Goal: Task Accomplishment & Management: Use online tool/utility

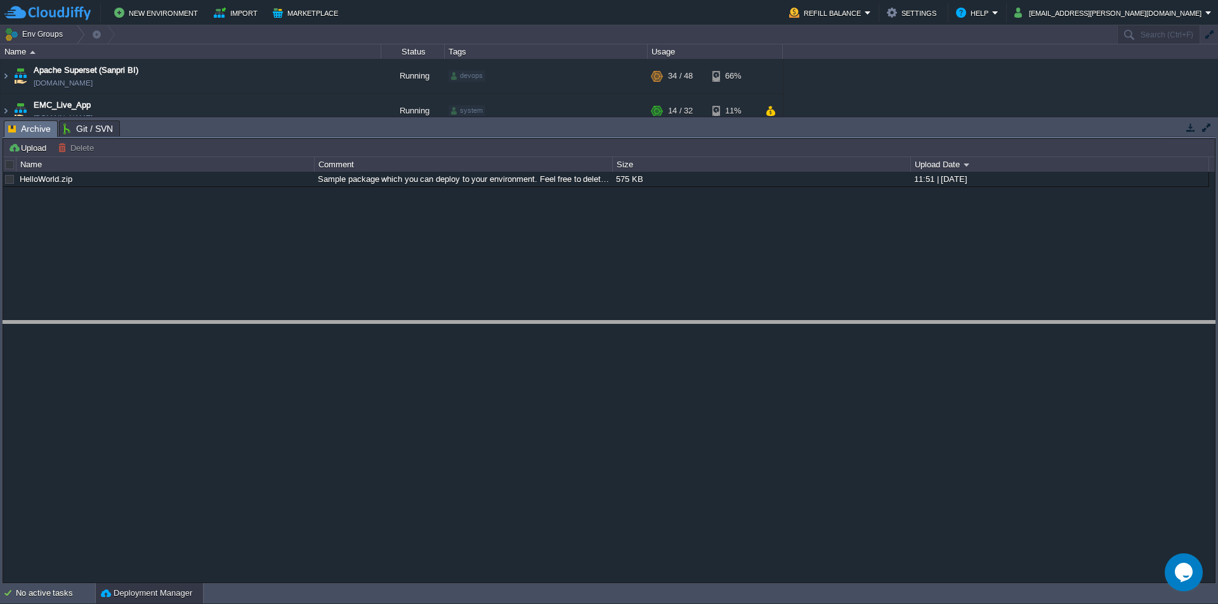
drag, startPoint x: 462, startPoint y: 138, endPoint x: 567, endPoint y: 395, distance: 277.6
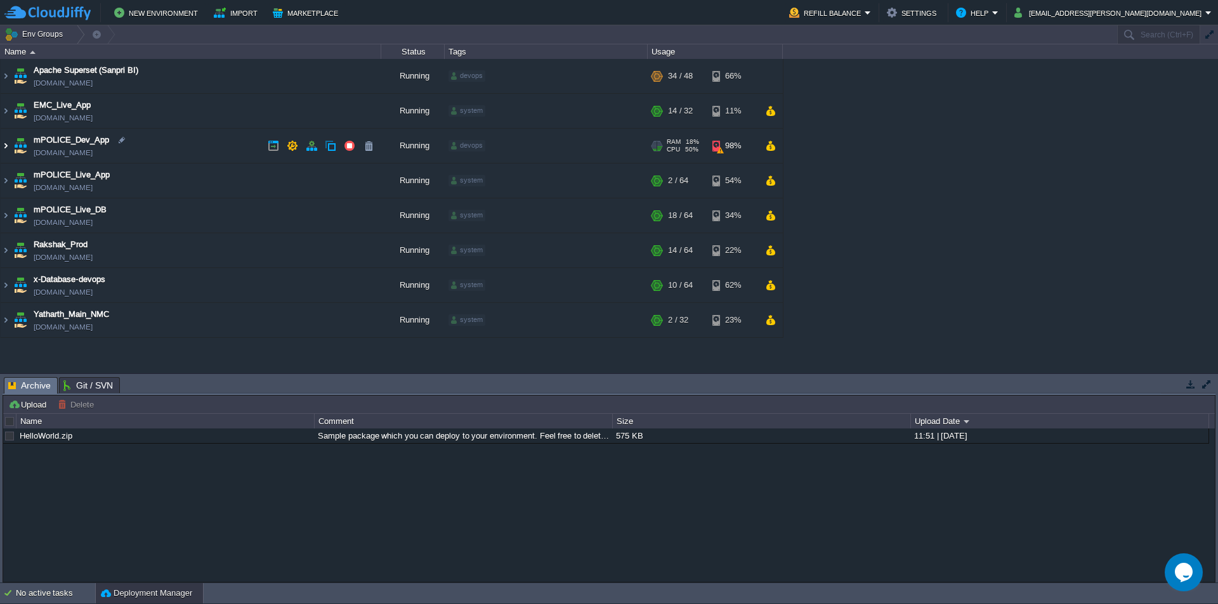
click at [10, 147] on img at bounding box center [6, 146] width 10 height 34
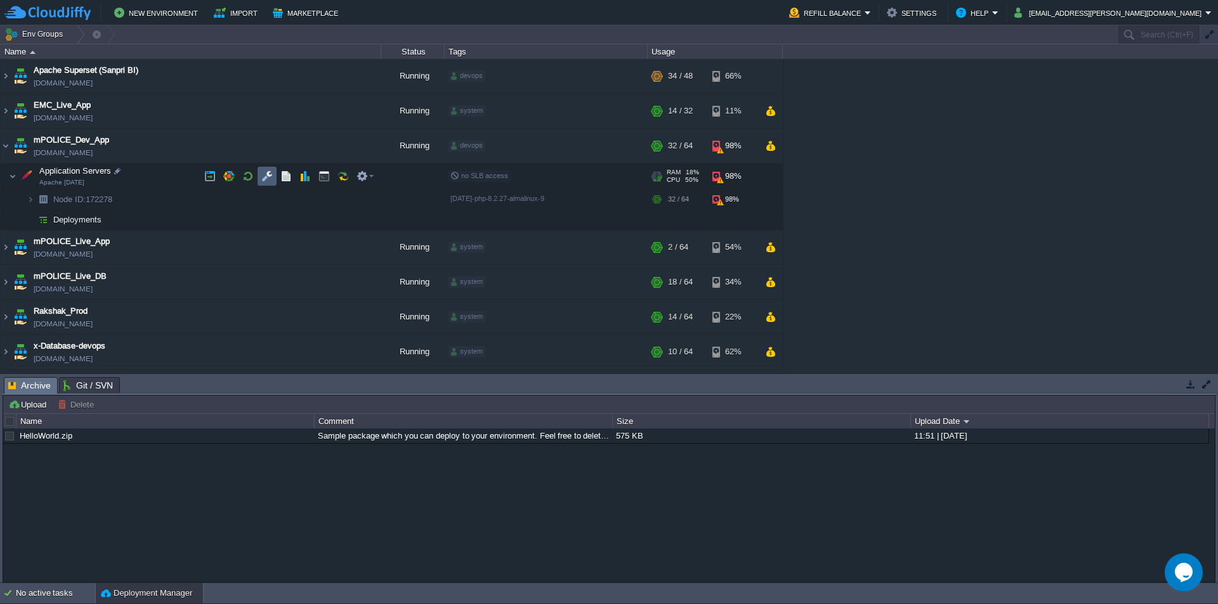
click at [268, 177] on button "button" at bounding box center [266, 176] width 11 height 11
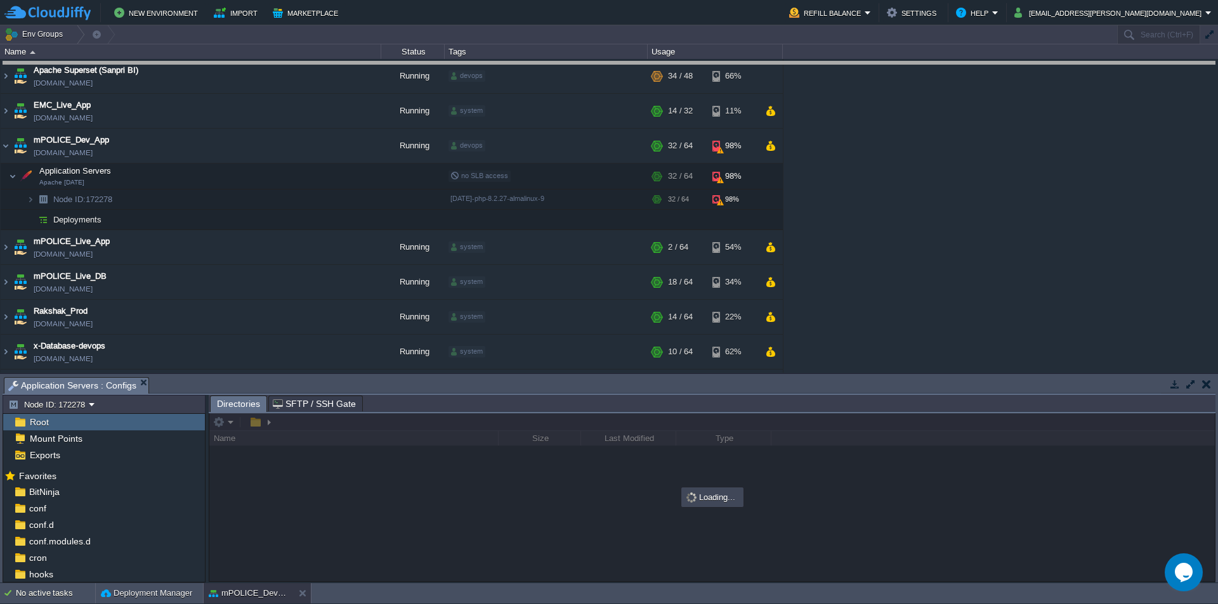
drag, startPoint x: 598, startPoint y: 393, endPoint x: 613, endPoint y: 77, distance: 316.3
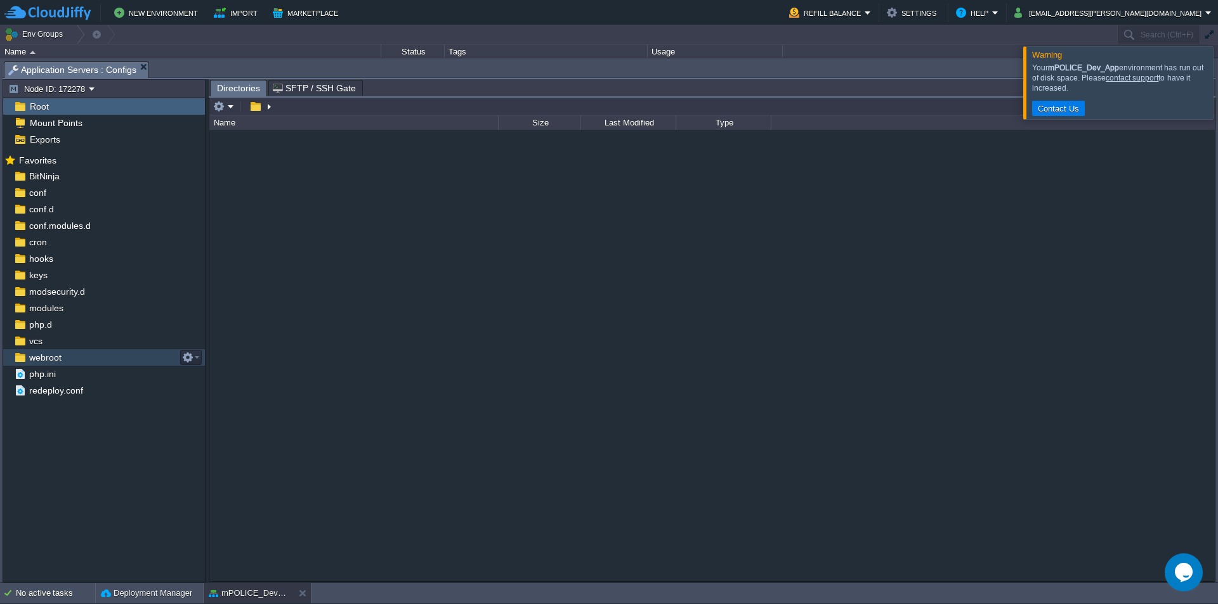
click at [62, 360] on span "webroot" at bounding box center [45, 357] width 37 height 11
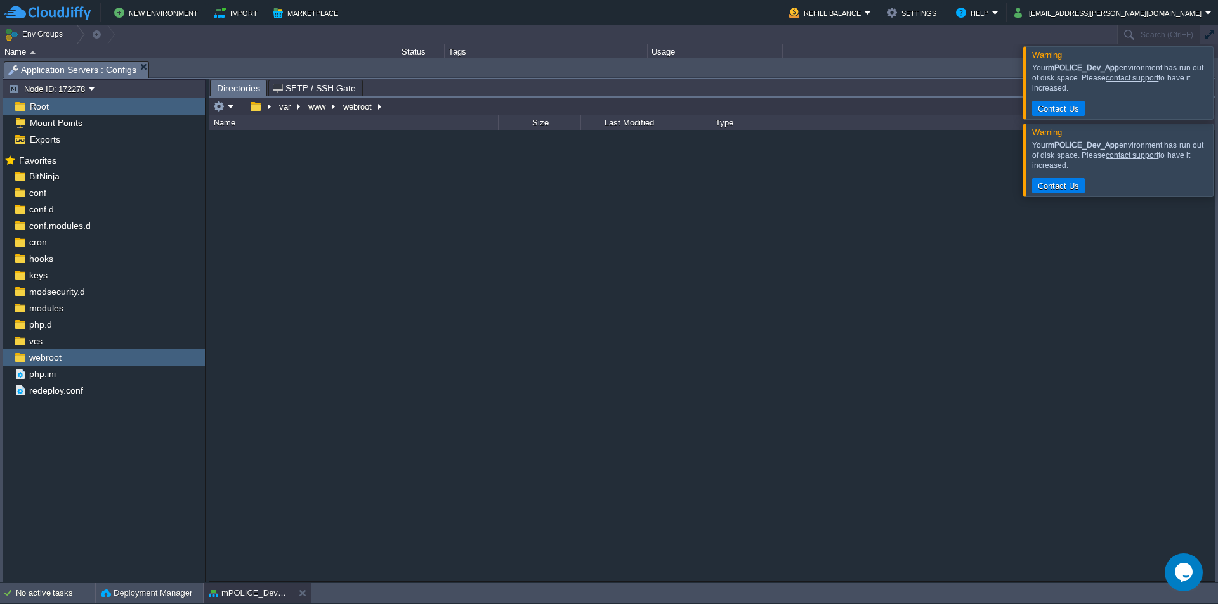
click at [1217, 99] on div at bounding box center [1233, 82] width 0 height 72
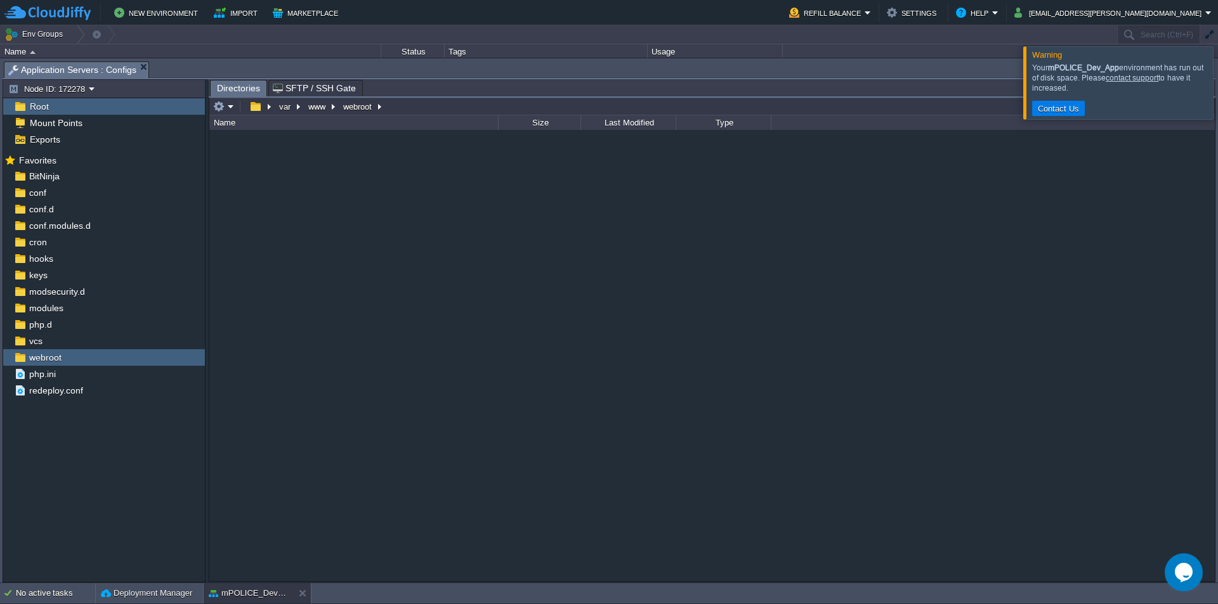
click at [1217, 91] on div at bounding box center [1233, 82] width 0 height 72
click at [317, 110] on button "www" at bounding box center [317, 106] width 22 height 11
click at [1217, 95] on div at bounding box center [1233, 82] width 0 height 72
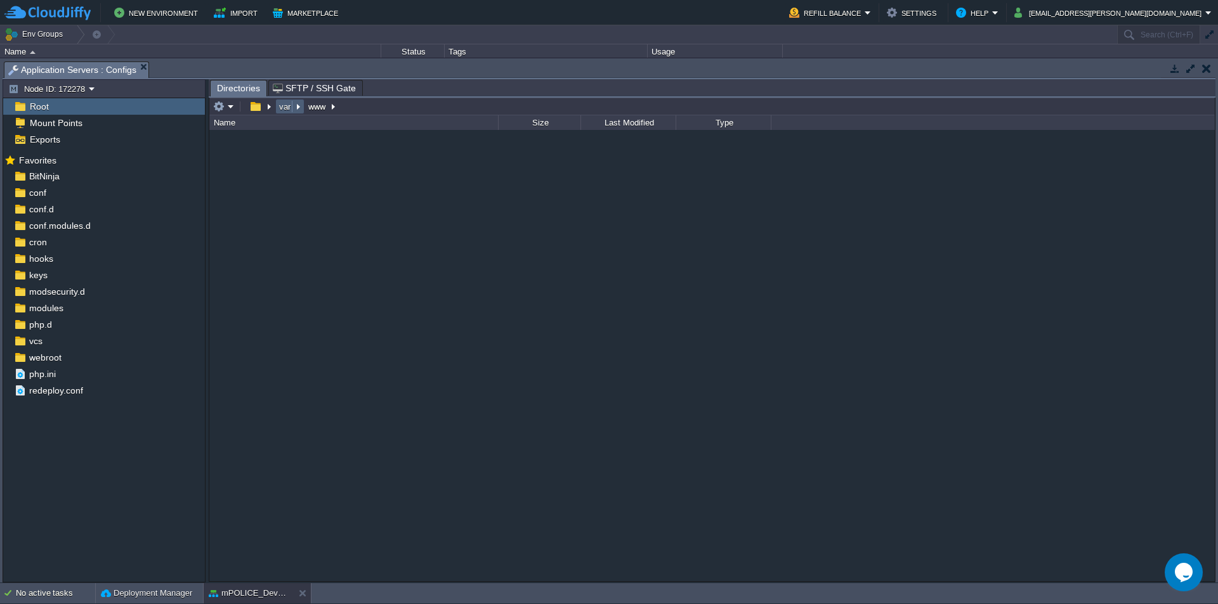
click at [284, 110] on button "var" at bounding box center [285, 106] width 16 height 11
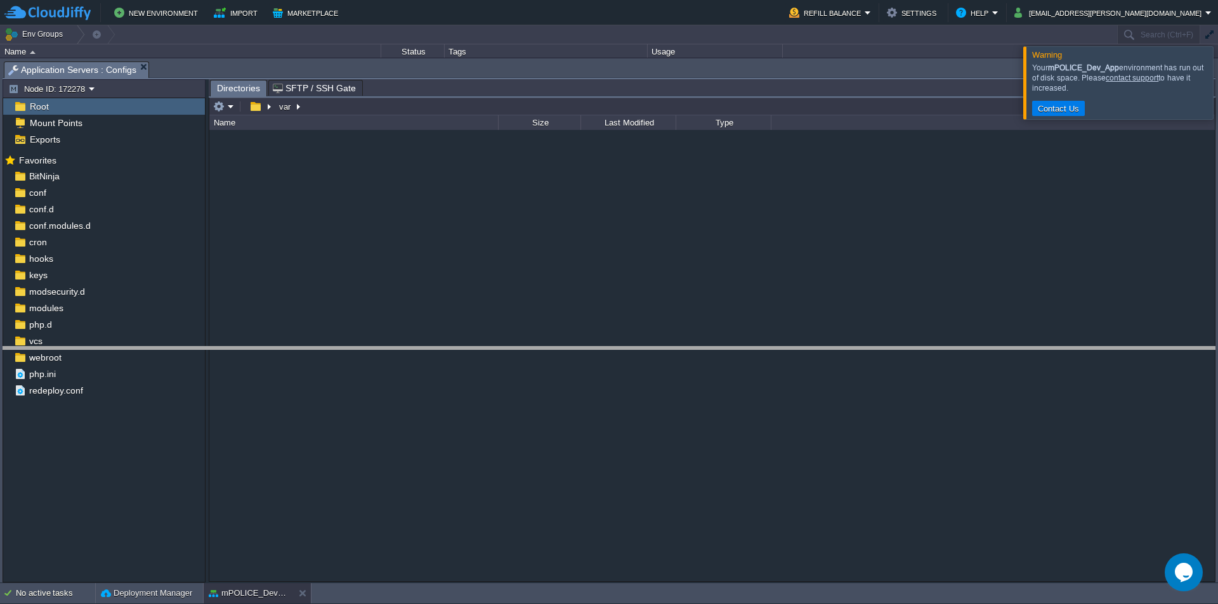
drag, startPoint x: 450, startPoint y: 79, endPoint x: 465, endPoint y: 395, distance: 316.2
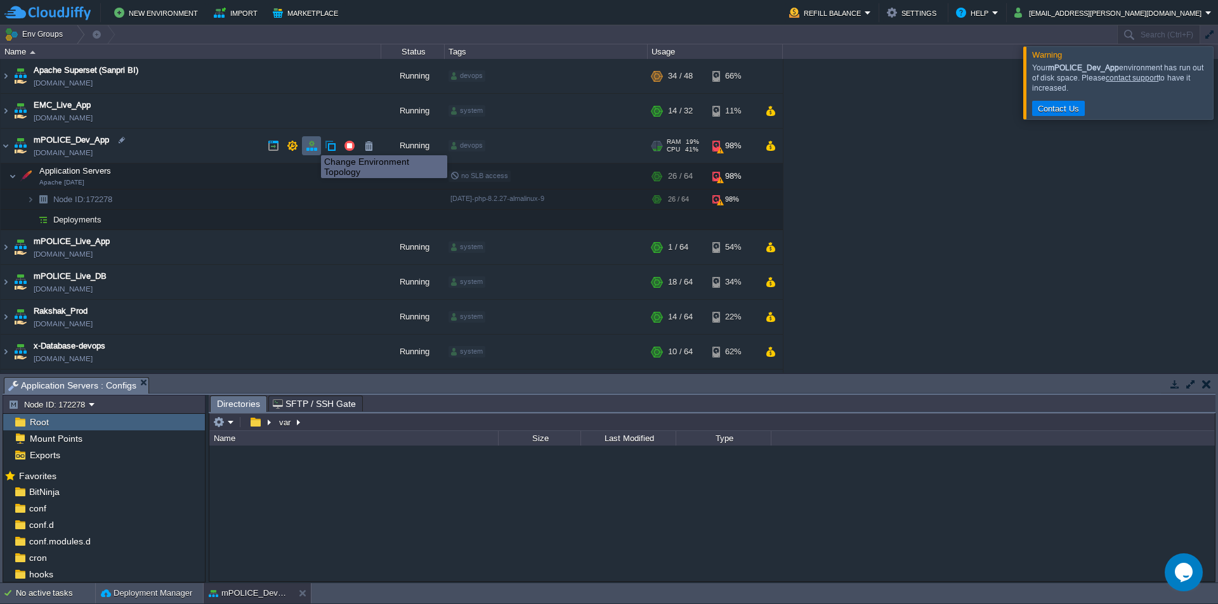
click at [311, 148] on button "button" at bounding box center [311, 145] width 11 height 11
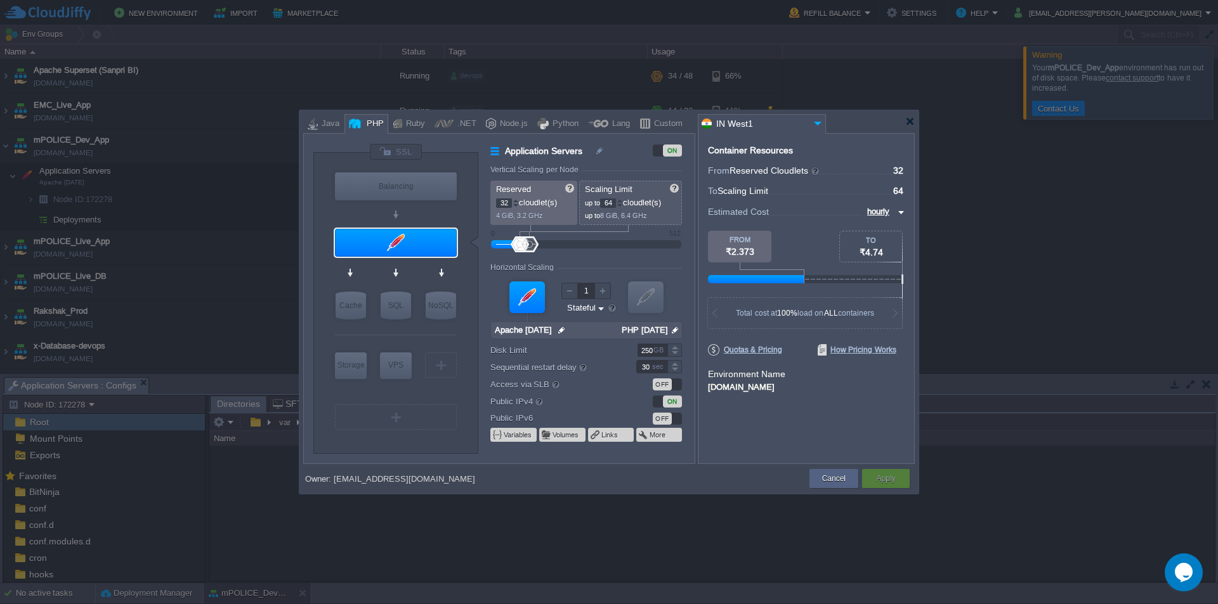
click at [655, 352] on div "GB" at bounding box center [659, 350] width 13 height 12
type input "2"
type input "300"
click at [893, 476] on button "Apply" at bounding box center [885, 479] width 19 height 13
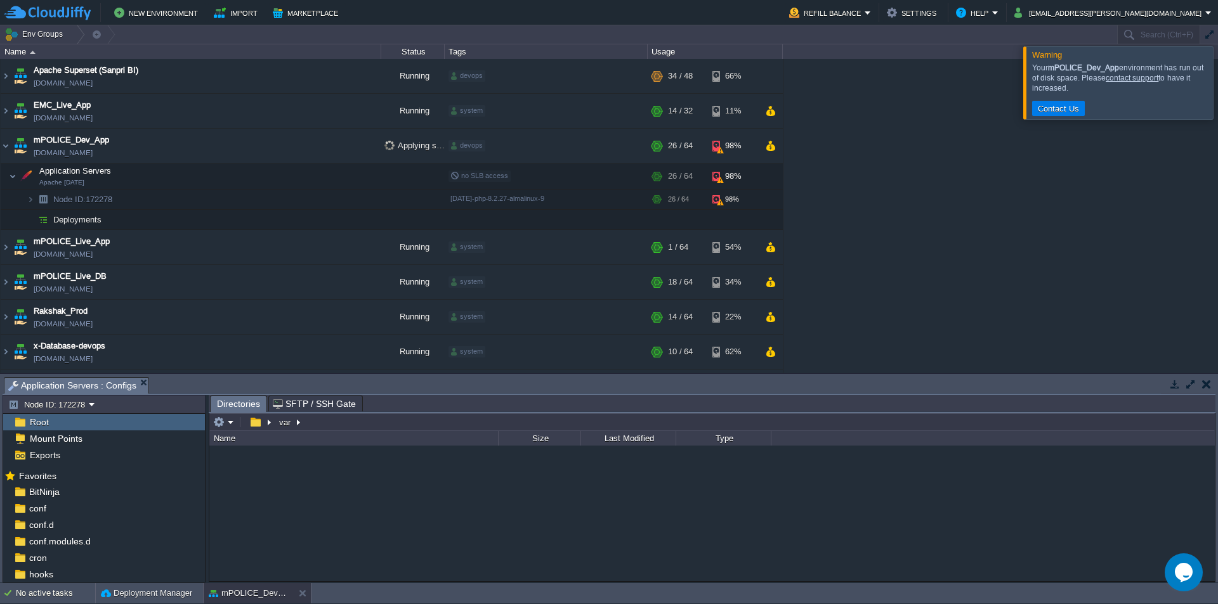
click at [1217, 77] on div at bounding box center [1233, 82] width 0 height 72
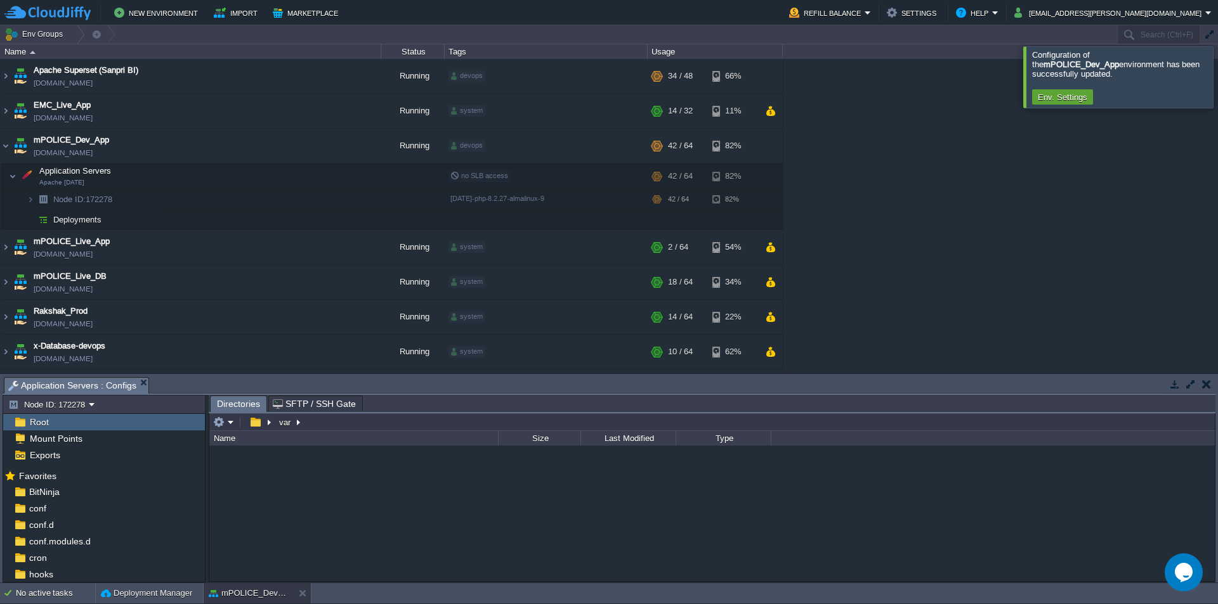
click at [1217, 65] on div at bounding box center [1233, 76] width 0 height 61
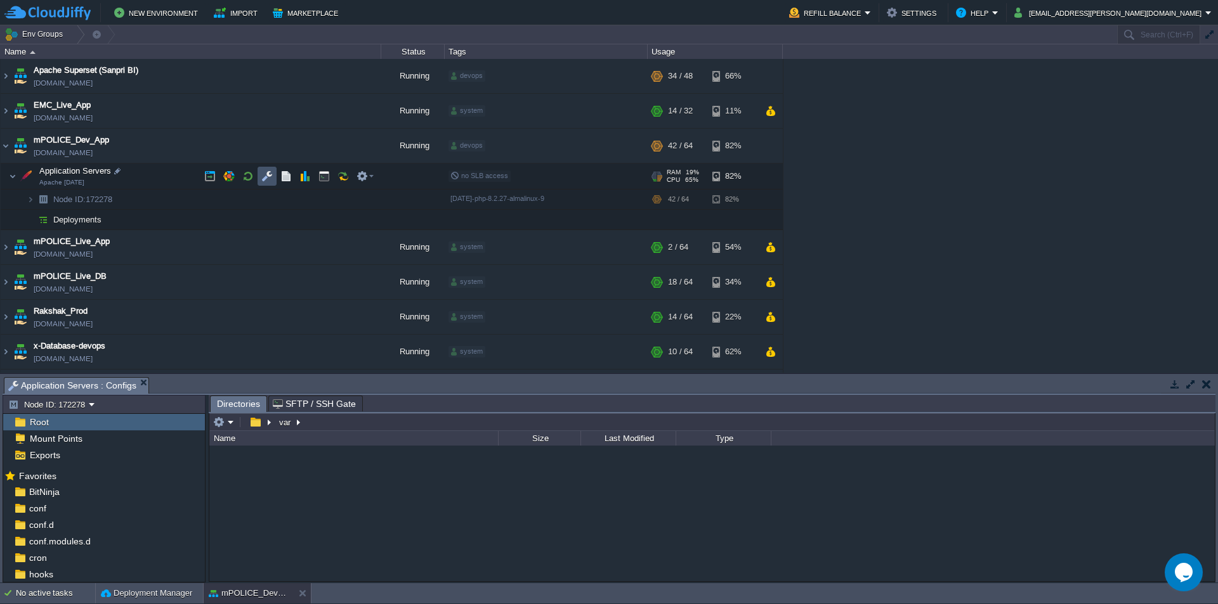
click at [264, 176] on button "button" at bounding box center [266, 176] width 11 height 11
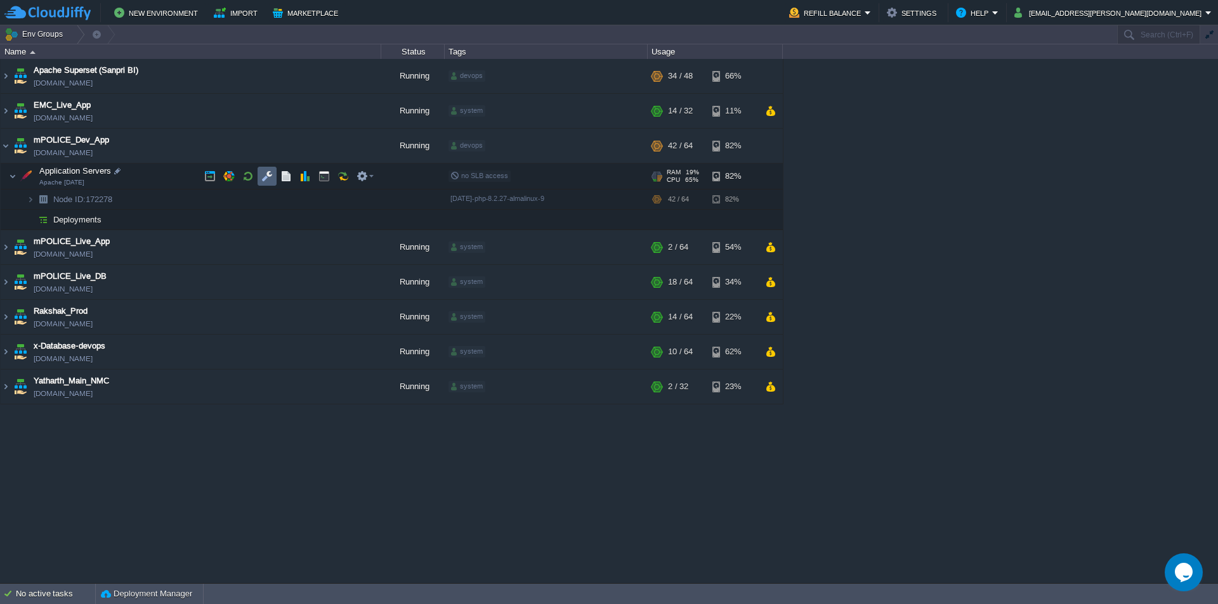
click at [263, 175] on button "button" at bounding box center [266, 176] width 11 height 11
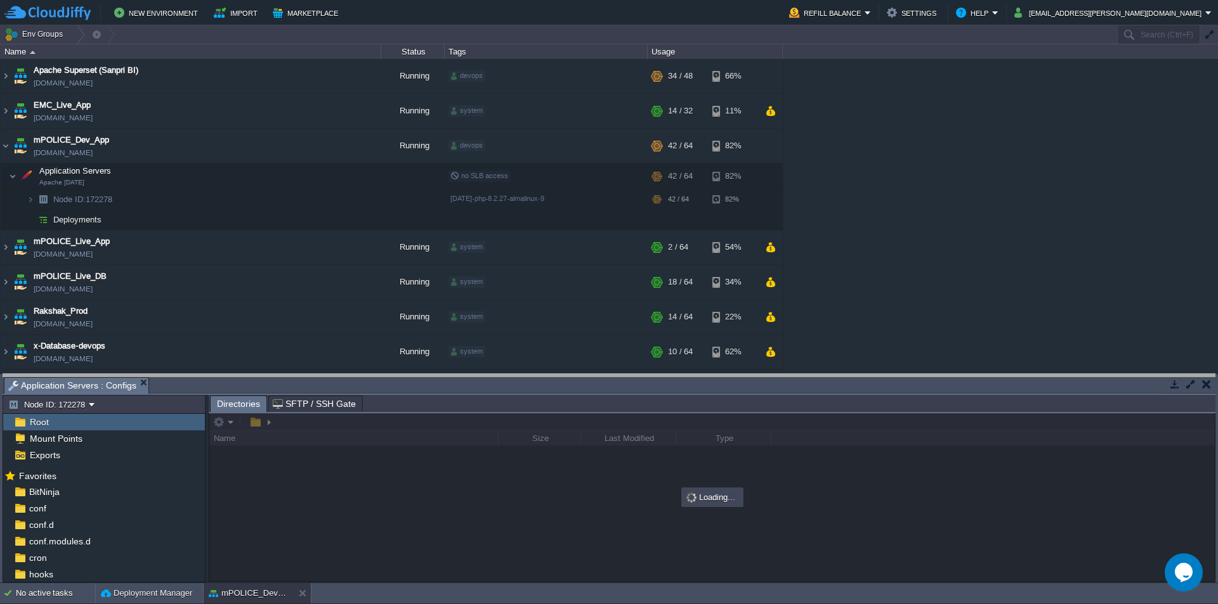
drag, startPoint x: 395, startPoint y: 394, endPoint x: 410, endPoint y: 122, distance: 272.6
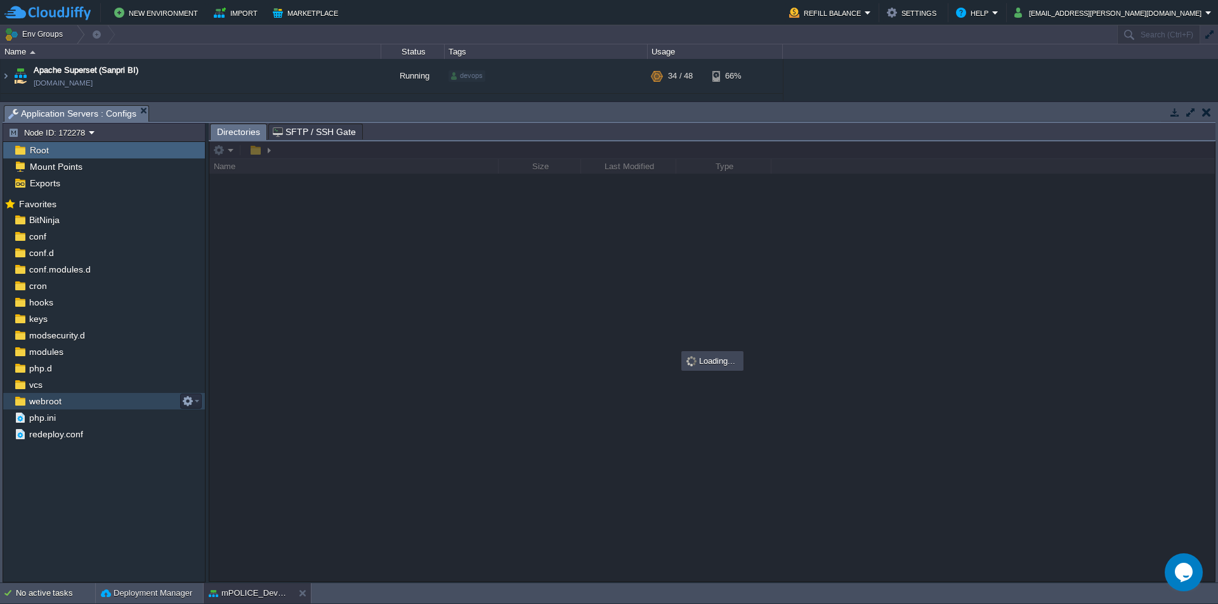
click at [46, 398] on span "webroot" at bounding box center [45, 401] width 37 height 11
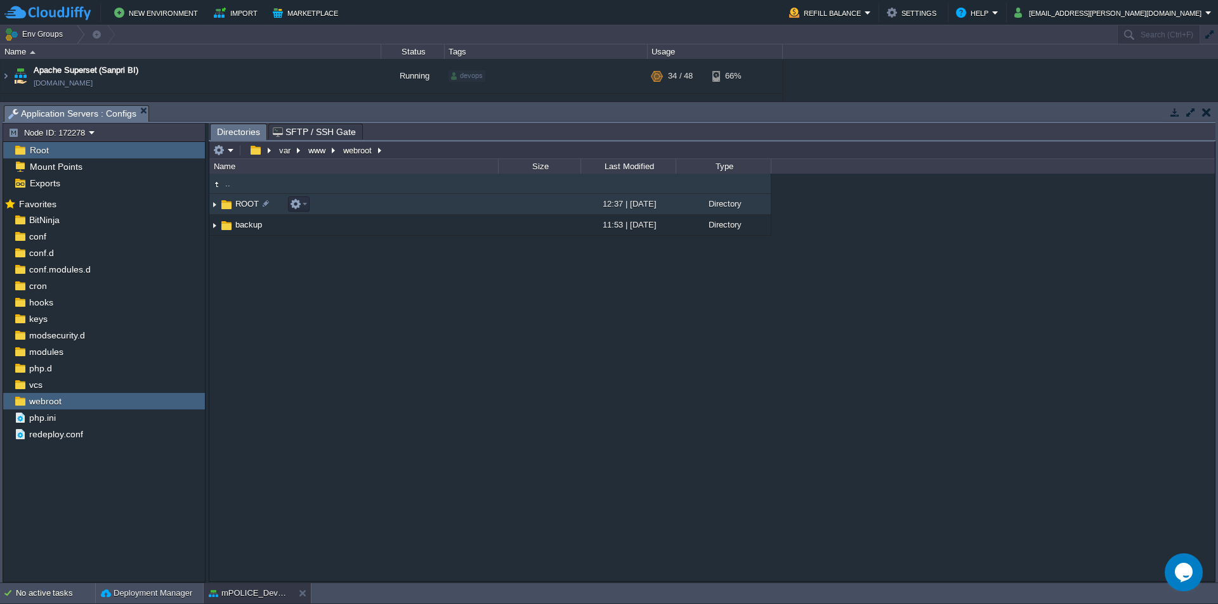
click at [251, 208] on span "ROOT" at bounding box center [246, 204] width 27 height 11
click at [245, 208] on span "ROOT" at bounding box center [246, 204] width 27 height 11
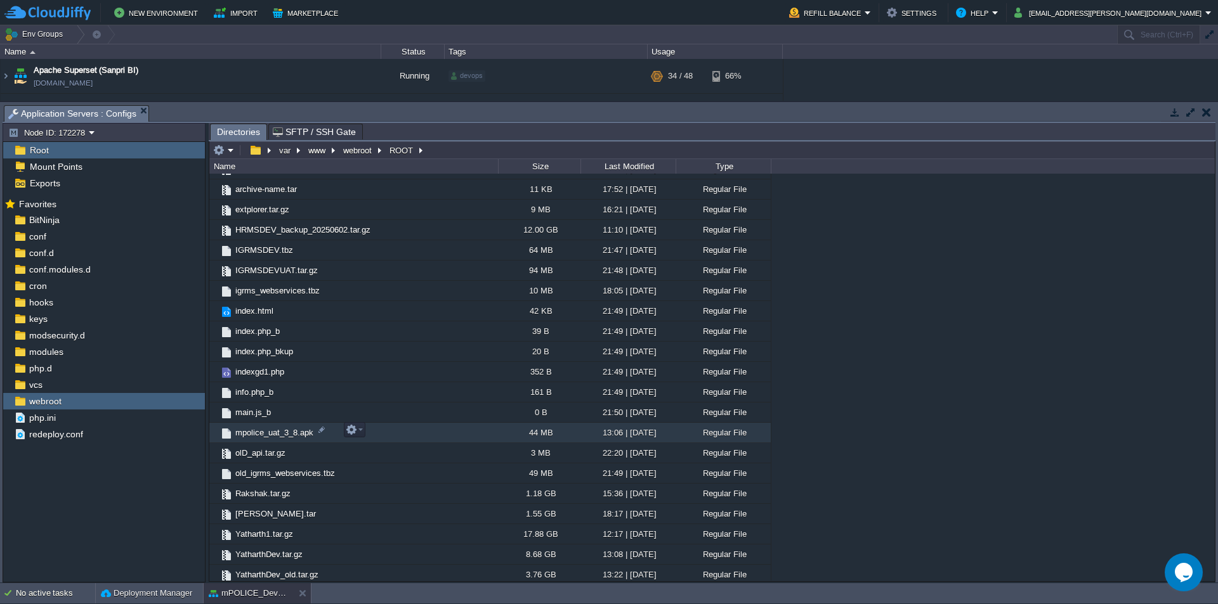
scroll to position [833, 0]
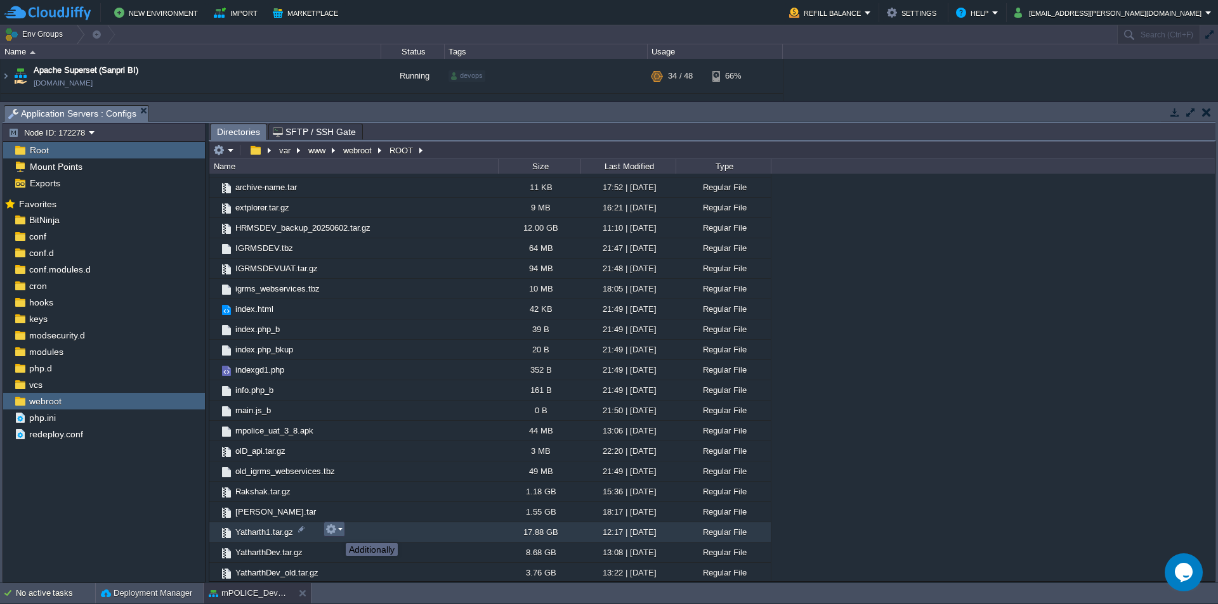
click at [336, 532] on button "button" at bounding box center [330, 529] width 11 height 11
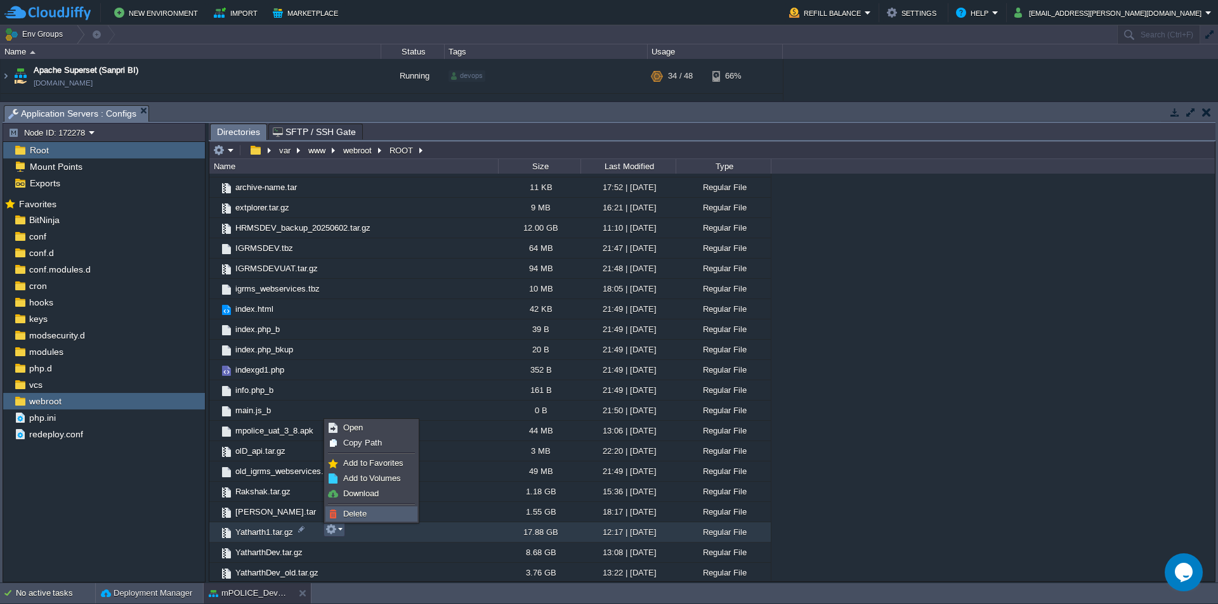
click at [360, 515] on span "Delete" at bounding box center [354, 514] width 23 height 10
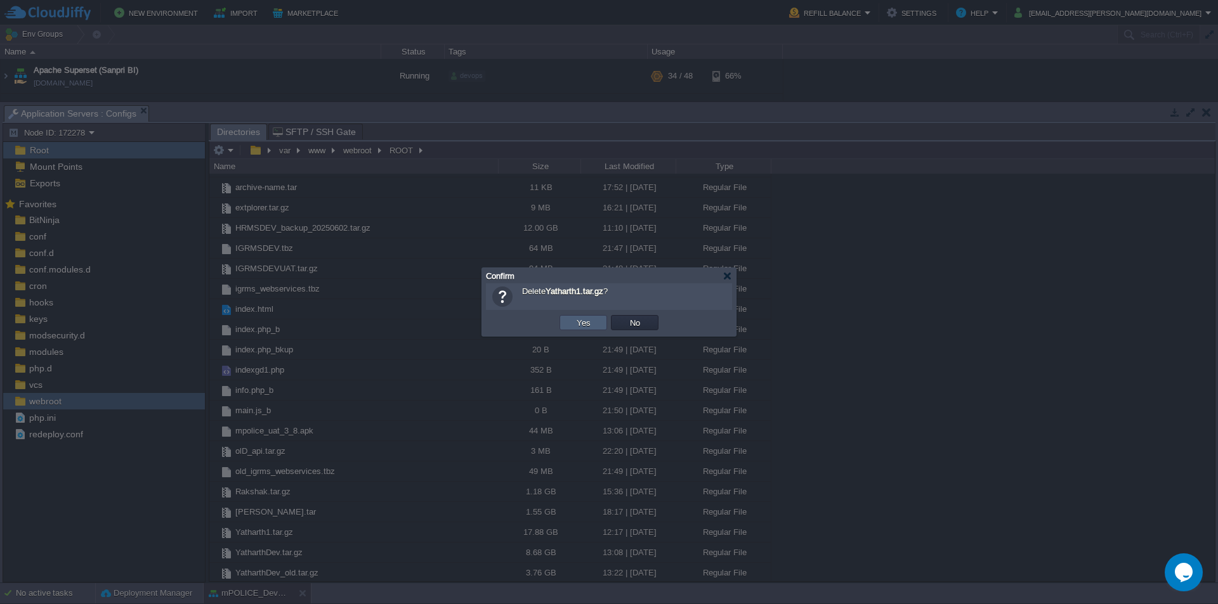
click at [584, 325] on button "Yes" at bounding box center [584, 322] width 22 height 11
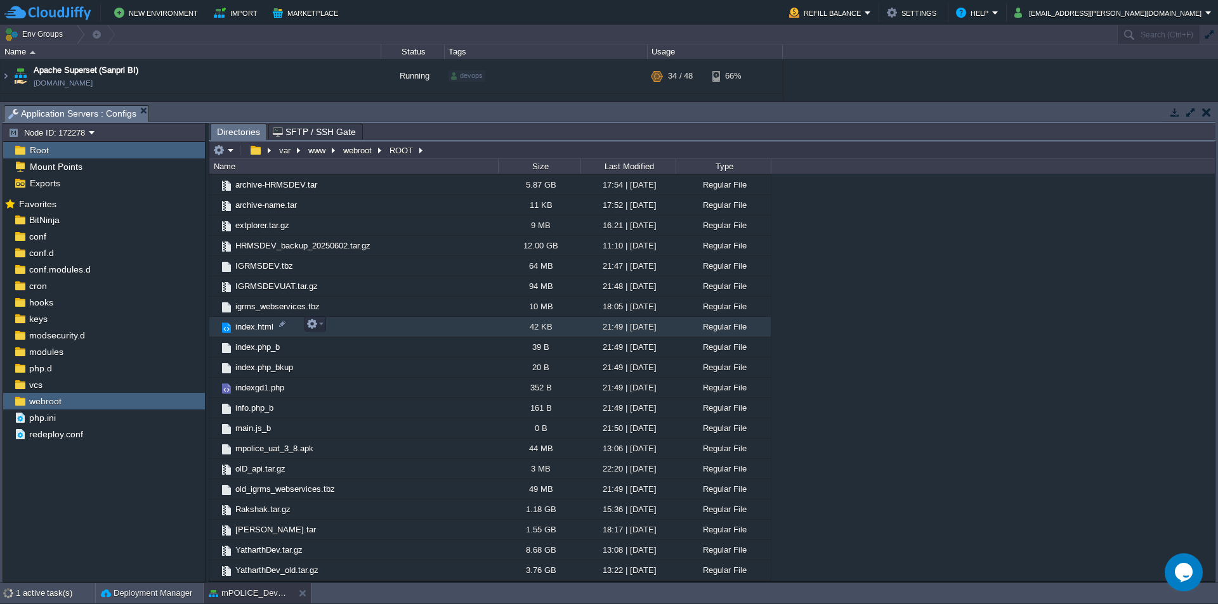
scroll to position [813, 0]
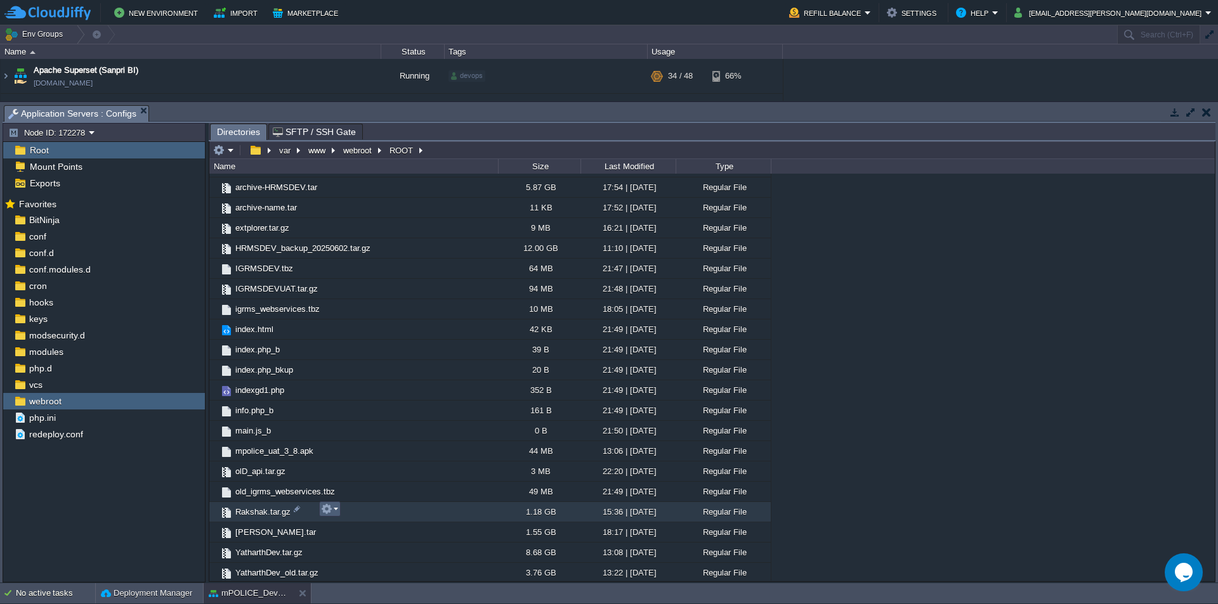
click at [333, 514] on em at bounding box center [329, 509] width 17 height 11
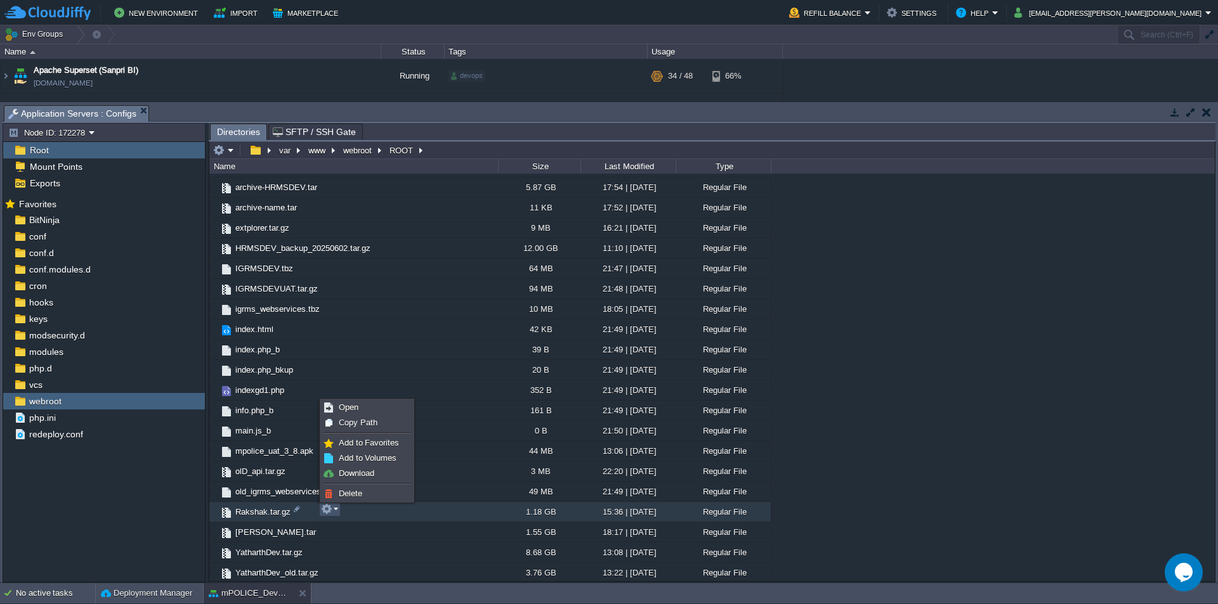
click at [944, 367] on div ".. [PERSON_NAME] 16:33 | [DATE] Directory EMCDEV 11:58 | [DATE] Directory HRMSD…" at bounding box center [711, 377] width 1005 height 407
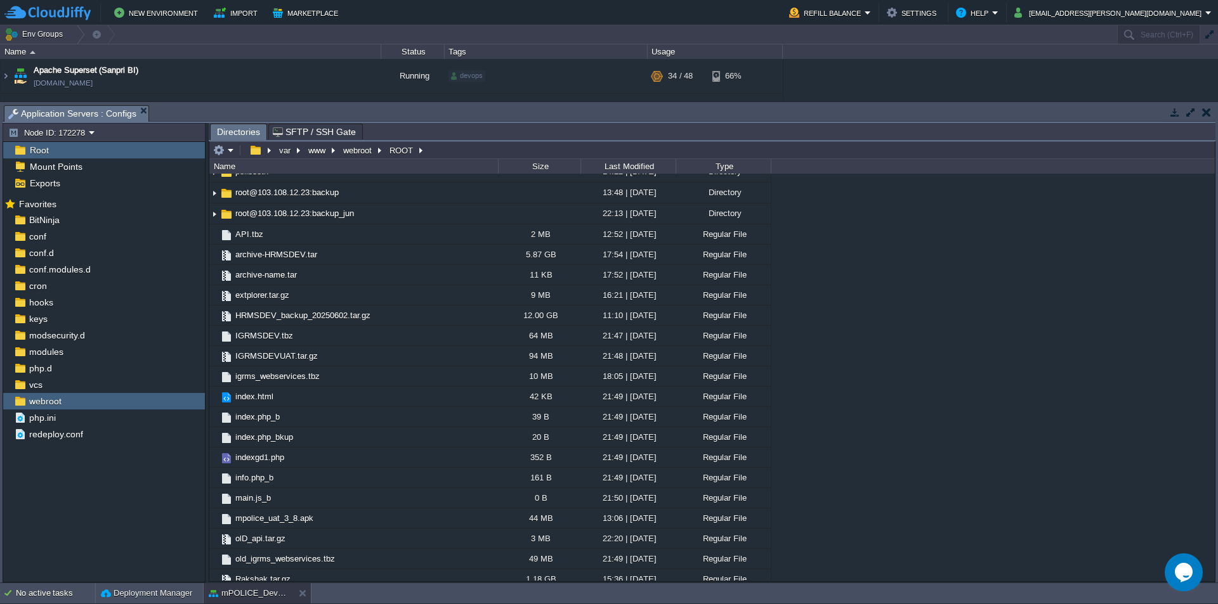
scroll to position [749, 0]
